Goal: Task Accomplishment & Management: Use online tool/utility

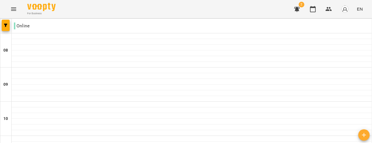
scroll to position [292, 0]
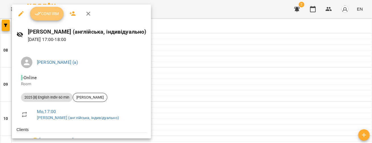
click at [57, 16] on span "Confirm" at bounding box center [47, 13] width 24 height 7
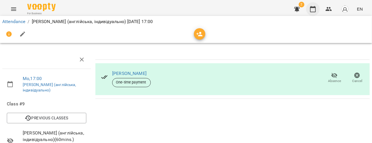
click at [316, 7] on icon "button" at bounding box center [313, 9] width 6 height 6
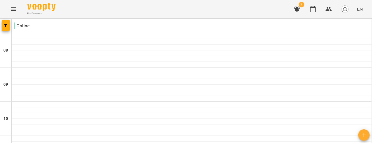
scroll to position [317, 0]
click at [316, 8] on icon "button" at bounding box center [313, 9] width 6 height 6
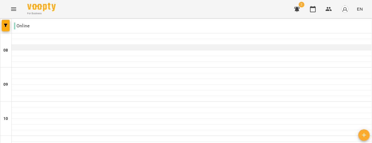
scroll to position [281, 0]
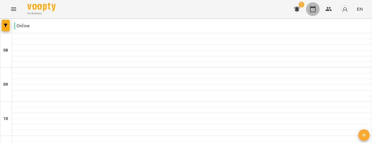
click at [313, 12] on icon "button" at bounding box center [313, 9] width 6 height 6
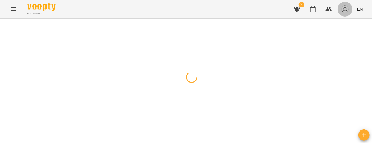
click at [345, 11] on img "button" at bounding box center [345, 9] width 8 height 8
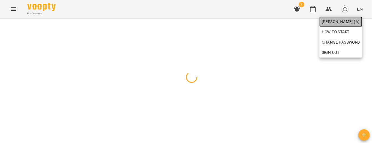
click at [345, 22] on span "[PERSON_NAME] (а)" at bounding box center [341, 21] width 38 height 7
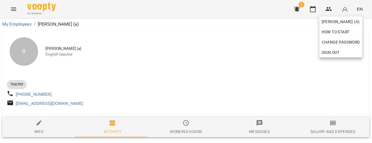
click at [259, 103] on div at bounding box center [186, 71] width 372 height 143
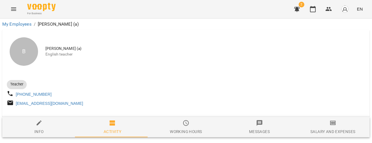
scroll to position [25, 0]
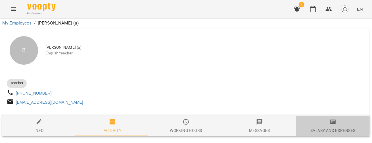
click at [306, 118] on span "Salary and Expenses" at bounding box center [333, 125] width 67 height 15
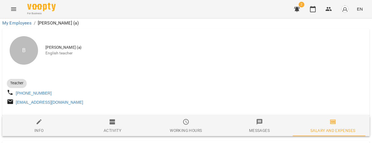
scroll to position [1759, 0]
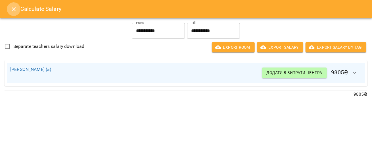
click at [13, 8] on icon "Close" at bounding box center [14, 9] width 4 height 4
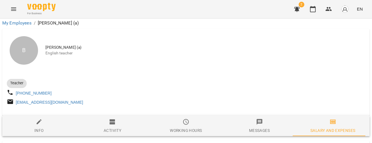
scroll to position [994, 0]
click at [315, 9] on icon "button" at bounding box center [313, 9] width 7 height 7
